Goal: Task Accomplishment & Management: Complete application form

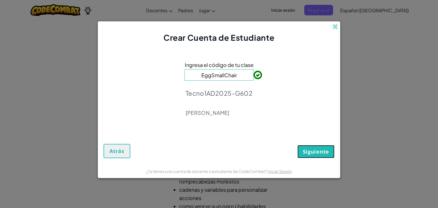
click at [313, 148] on span "Siguiente" at bounding box center [316, 151] width 26 height 7
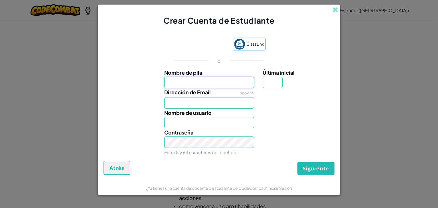
click at [220, 79] on input "Nombre de pila" at bounding box center [209, 82] width 90 height 11
type input "[DEMOGRAPHIC_DATA]"
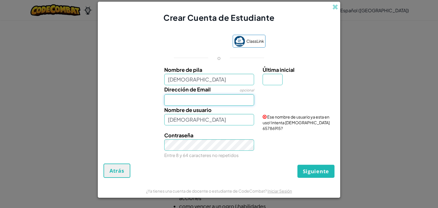
click at [206, 99] on input "Dirección de Email" at bounding box center [209, 99] width 90 height 11
type input "[EMAIL_ADDRESS][DOMAIN_NAME]"
click at [215, 118] on input "[DEMOGRAPHIC_DATA]" at bounding box center [209, 119] width 90 height 11
click at [224, 120] on input "[DEMOGRAPHIC_DATA]" at bounding box center [209, 119] width 90 height 11
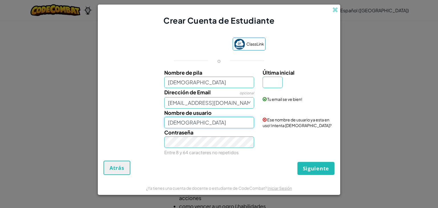
click at [196, 121] on input "[DEMOGRAPHIC_DATA]" at bounding box center [209, 122] width 90 height 11
click at [299, 125] on span "Ese nombre de usuario ya esta en uso! Intenta Christian32370594?" at bounding box center [297, 122] width 69 height 11
click at [215, 124] on input "[DEMOGRAPHIC_DATA]" at bounding box center [209, 122] width 90 height 11
click at [235, 123] on input "Christian32370594" at bounding box center [209, 122] width 90 height 11
click at [232, 122] on input "Christian32370594" at bounding box center [209, 122] width 90 height 11
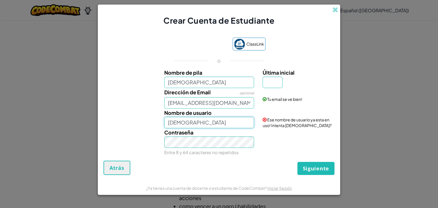
type input "Christian32370594"
click at [275, 81] on input "Última inicial" at bounding box center [273, 82] width 20 height 11
type input "n"
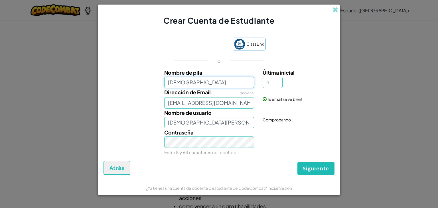
click at [237, 82] on input "[DEMOGRAPHIC_DATA]" at bounding box center [209, 82] width 90 height 11
click at [258, 143] on div "Contraseña Entre 8 y 64 caracteres no repetidos" at bounding box center [209, 142] width 99 height 28
click at [221, 118] on input "Christian N" at bounding box center [209, 122] width 90 height 11
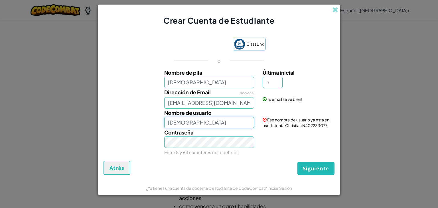
type input "[DEMOGRAPHIC_DATA]"
click at [276, 80] on input "n" at bounding box center [273, 82] width 20 height 11
type input "n"
click at [237, 84] on input "[DEMOGRAPHIC_DATA]" at bounding box center [209, 82] width 90 height 11
click at [213, 119] on input "[DEMOGRAPHIC_DATA]" at bounding box center [209, 122] width 90 height 11
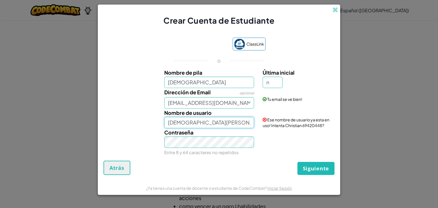
click at [194, 125] on input "Christian octavio" at bounding box center [209, 122] width 90 height 11
click at [212, 121] on input "Christian Octavio" at bounding box center [209, 122] width 90 height 11
type input "[DEMOGRAPHIC_DATA] 69420448"
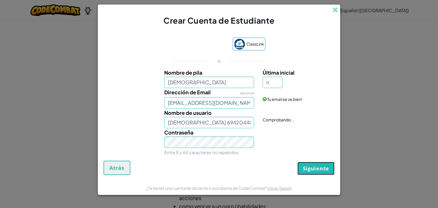
click at [309, 164] on button "Siguiente" at bounding box center [316, 168] width 37 height 13
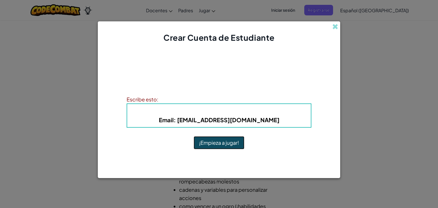
click at [226, 138] on button "¡Empieza a jugar!" at bounding box center [219, 142] width 51 height 13
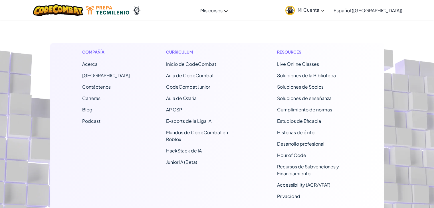
scroll to position [226, 0]
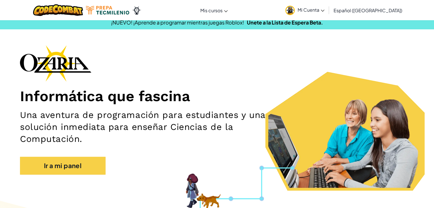
scroll to position [5, 0]
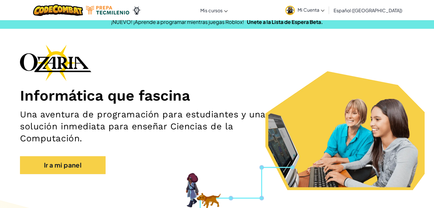
click at [324, 9] on span "Mi Cuenta" at bounding box center [311, 10] width 27 height 6
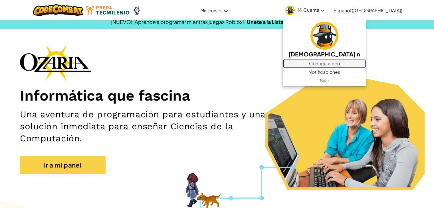
click at [311, 64] on link "Configuración" at bounding box center [324, 63] width 83 height 9
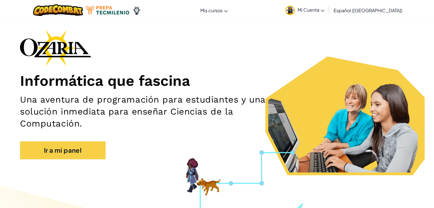
scroll to position [20, 0]
click at [309, 6] on link "Mi Cuenta" at bounding box center [305, 10] width 45 height 18
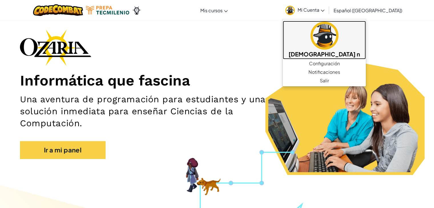
click at [316, 30] on img at bounding box center [324, 36] width 28 height 28
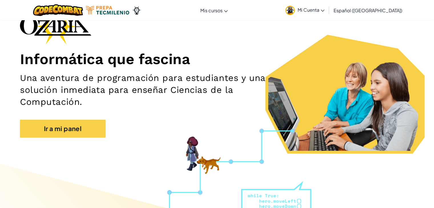
scroll to position [0, 0]
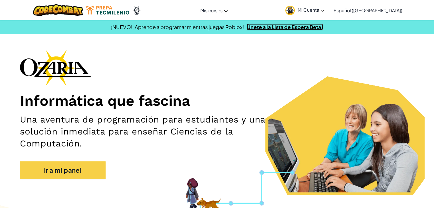
click at [264, 28] on link "Únete a la Lista de Espera Beta." at bounding box center [285, 27] width 76 height 7
